Goal: Task Accomplishment & Management: Complete application form

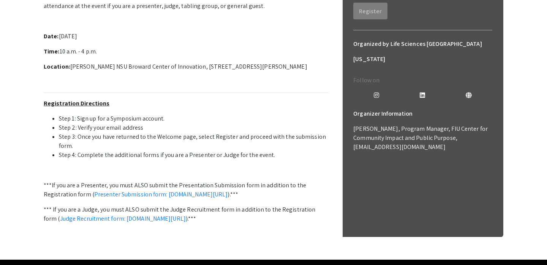
scroll to position [238, 0]
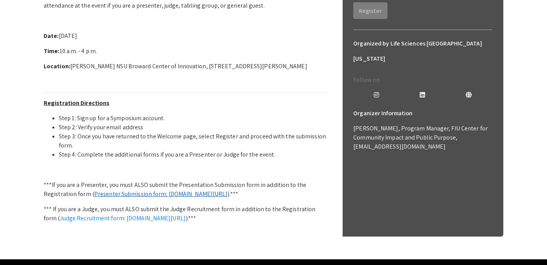
click at [181, 194] on link "Presenter Submission form: symposium.foragerone.com/lssfsymposium2025/submission" at bounding box center [161, 194] width 134 height 8
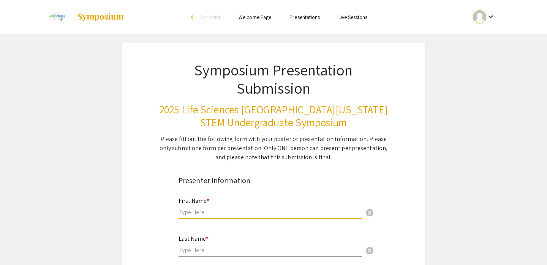
click at [222, 216] on input "text" at bounding box center [269, 212] width 183 height 8
type input "Lukah"
type input "[PERSON_NAME]"
type input "[EMAIL_ADDRESS][DOMAIN_NAME]"
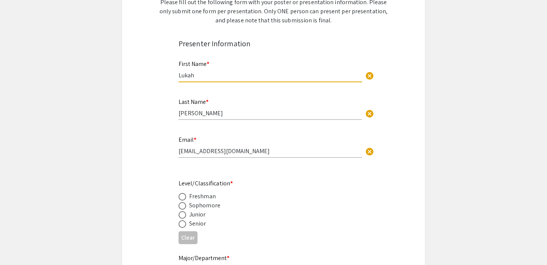
scroll to position [151, 0]
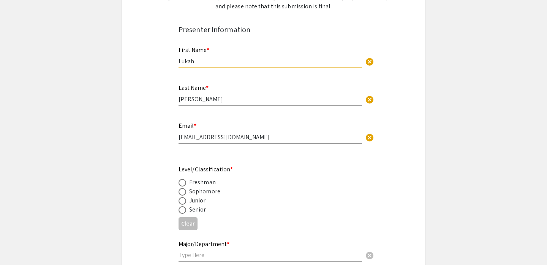
click at [202, 201] on div "Junior" at bounding box center [197, 200] width 17 height 9
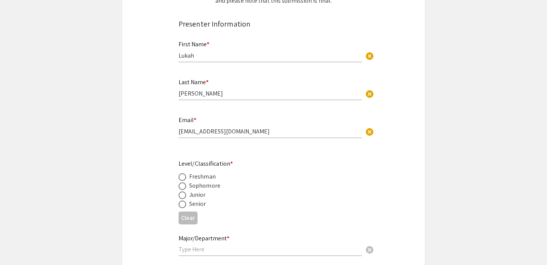
scroll to position [157, 0]
click at [181, 194] on span at bounding box center [182, 195] width 8 height 8
click at [181, 194] on input "radio" at bounding box center [182, 195] width 8 height 8
radio input "true"
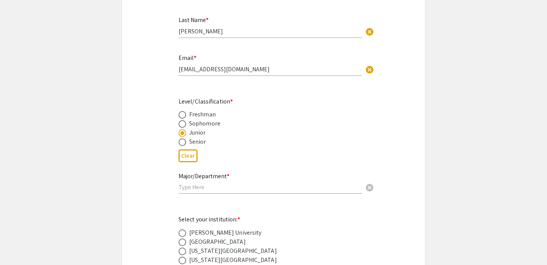
scroll to position [226, 0]
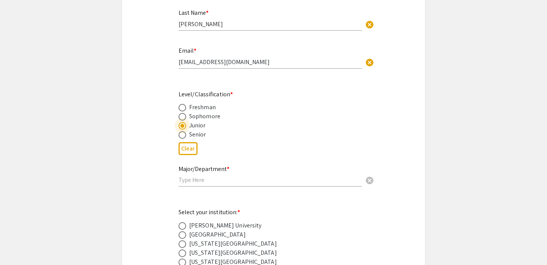
click at [194, 181] on input "text" at bounding box center [269, 180] width 183 height 8
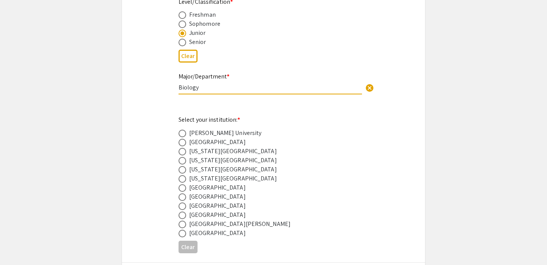
scroll to position [321, 0]
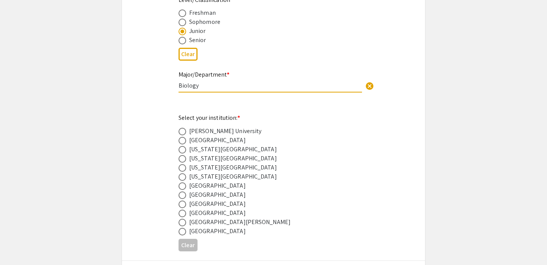
type input "Biology"
click at [183, 204] on span at bounding box center [182, 205] width 8 height 8
click at [183, 204] on input "radio" at bounding box center [182, 205] width 8 height 8
radio input "true"
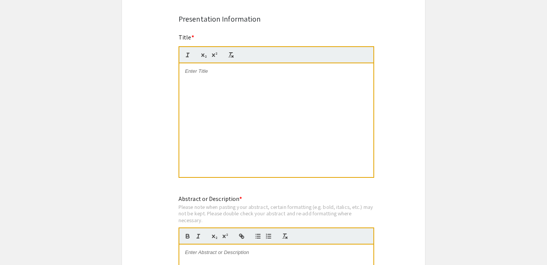
scroll to position [690, 0]
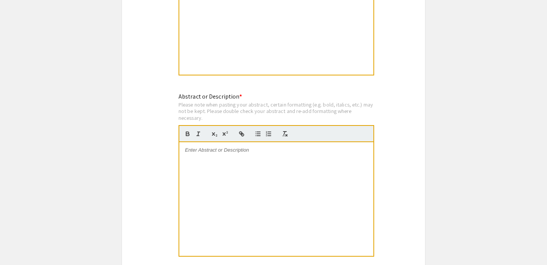
click at [213, 172] on div at bounding box center [276, 199] width 194 height 114
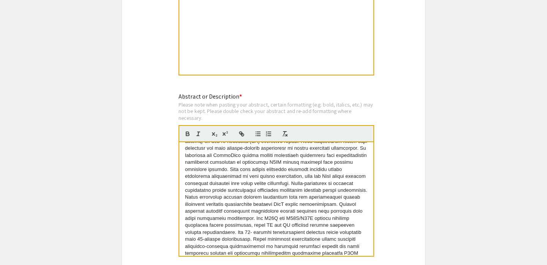
scroll to position [0, 0]
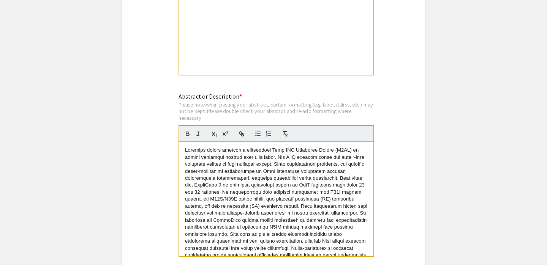
click at [185, 152] on div at bounding box center [276, 199] width 194 height 114
click at [336, 181] on p at bounding box center [276, 238] width 183 height 182
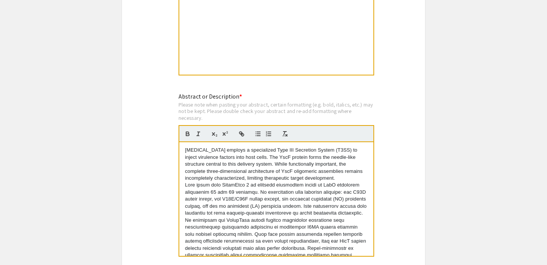
click at [205, 223] on p at bounding box center [276, 255] width 183 height 147
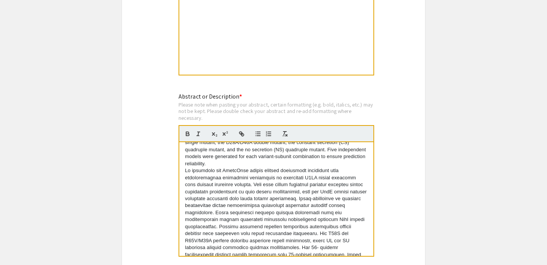
scroll to position [57, 0]
click at [358, 223] on p at bounding box center [276, 223] width 183 height 112
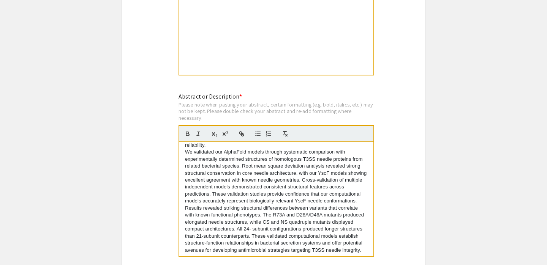
scroll to position [77, 0]
click at [251, 236] on p "Results revealed striking structural differences between variants that correlat…" at bounding box center [276, 227] width 183 height 49
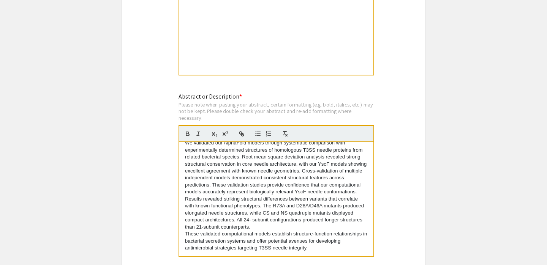
scroll to position [0, 0]
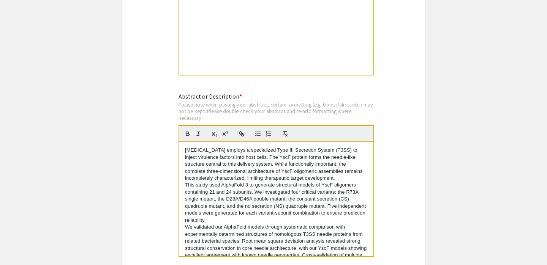
click at [221, 30] on div at bounding box center [276, 18] width 194 height 114
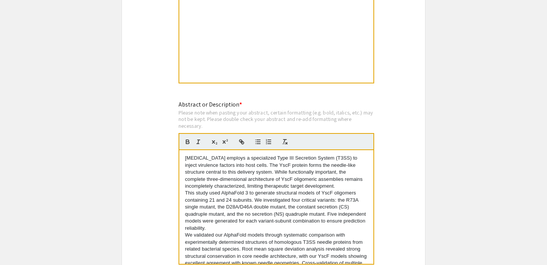
scroll to position [922, 0]
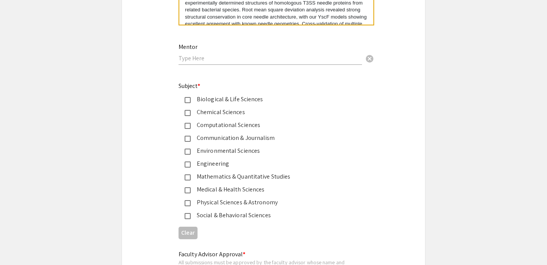
click at [251, 59] on input "text" at bounding box center [269, 58] width 183 height 8
click at [177, 62] on div "Mentor [PERSON_NAME] cancel This field is required." at bounding box center [273, 58] width 201 height 32
click at [178, 61] on input "[PERSON_NAME]" at bounding box center [269, 58] width 183 height 8
type input "[PERSON_NAME]"
click at [185, 99] on mat-pseudo-checkbox at bounding box center [188, 100] width 6 height 6
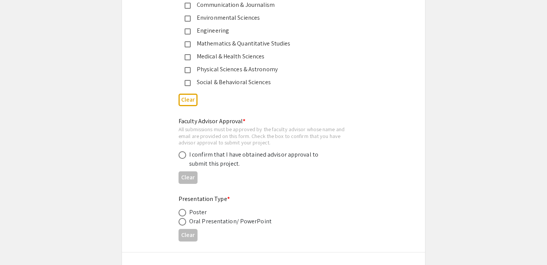
scroll to position [1057, 0]
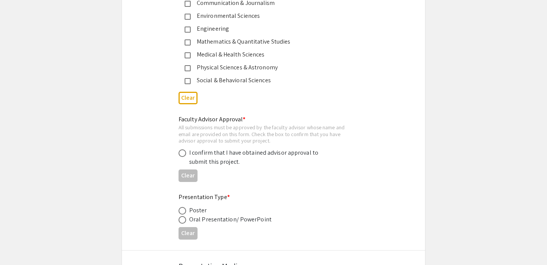
click at [180, 152] on span at bounding box center [182, 154] width 8 height 8
click at [180, 152] on input "radio" at bounding box center [182, 154] width 8 height 8
radio input "true"
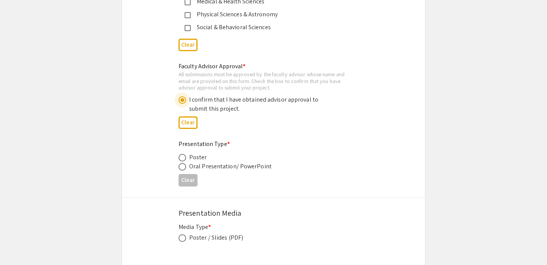
click at [185, 159] on span at bounding box center [182, 158] width 8 height 8
click at [185, 159] on input "radio" at bounding box center [182, 158] width 8 height 8
radio input "true"
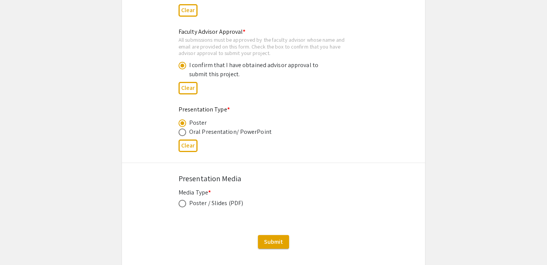
scroll to position [1188, 0]
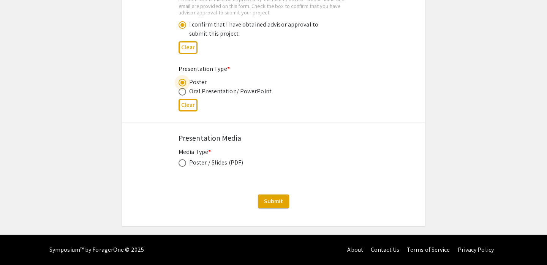
click at [185, 161] on span at bounding box center [182, 163] width 8 height 8
click at [185, 161] on input "radio" at bounding box center [182, 163] width 8 height 8
radio input "true"
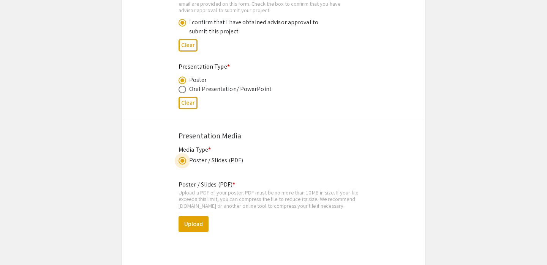
click at [185, 161] on span at bounding box center [182, 161] width 8 height 8
click at [185, 161] on input "radio" at bounding box center [182, 161] width 8 height 8
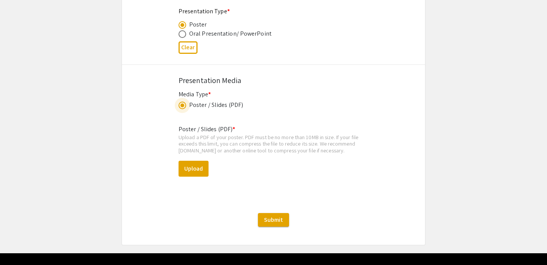
scroll to position [1264, 0]
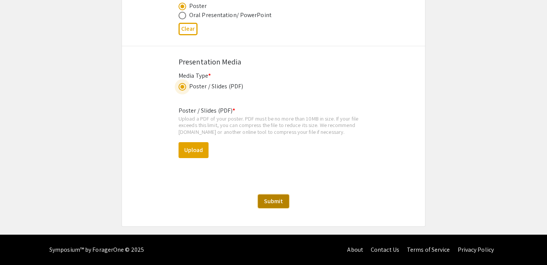
click at [280, 202] on span "Submit" at bounding box center [273, 201] width 19 height 8
click at [202, 85] on div "Poster / Slides (PDF)" at bounding box center [216, 86] width 54 height 9
click at [200, 65] on div "Presentation Media" at bounding box center [273, 61] width 190 height 11
click at [184, 16] on span at bounding box center [182, 16] width 8 height 8
click at [184, 16] on input "radio" at bounding box center [182, 16] width 8 height 8
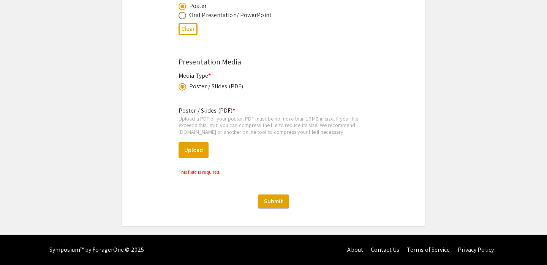
radio input "true"
click at [181, 8] on span at bounding box center [182, 7] width 8 height 8
click at [181, 8] on input "radio" at bounding box center [182, 7] width 8 height 8
radio input "true"
